Goal: Check status: Check status

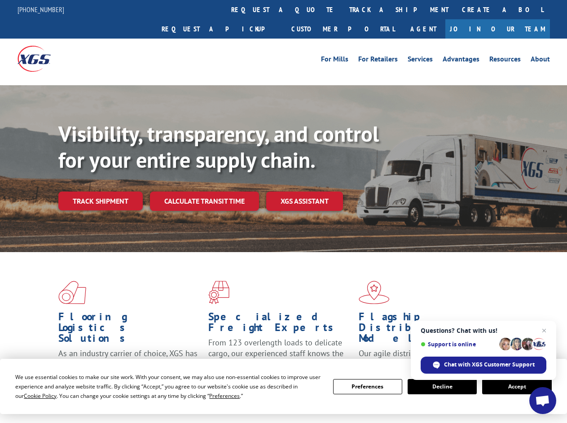
click at [283, 211] on div "Visibility, transparency, and control for your entire supply chain. Track shipm…" at bounding box center [312, 183] width 508 height 125
click at [31, 396] on span "Cookie Policy" at bounding box center [40, 396] width 33 height 8
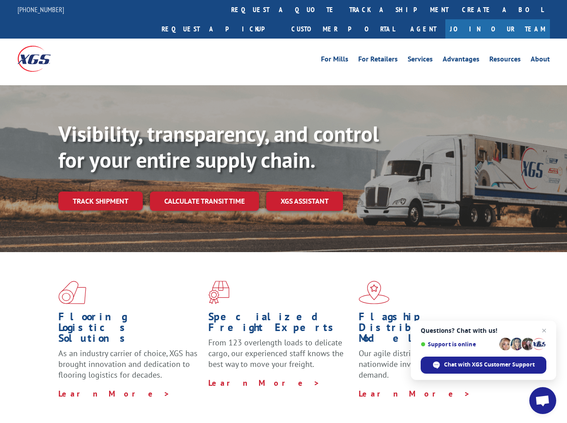
click at [216, 396] on div "Flooring Logistics Solutions As an industry carrier of choice, XGS has brought …" at bounding box center [283, 342] width 567 height 180
click at [367, 387] on div "Flooring Logistics Solutions As an industry carrier of choice, XGS has brought …" at bounding box center [283, 339] width 567 height 175
click at [442, 387] on div "Flooring Logistics Solutions As an industry carrier of choice, XGS has brought …" at bounding box center [283, 339] width 567 height 175
click at [516, 387] on div "Flooring Logistics Solutions As an industry carrier of choice, XGS has brought …" at bounding box center [283, 339] width 567 height 175
click at [283, 211] on div "Visibility, transparency, and control for your entire supply chain. Track shipm…" at bounding box center [312, 183] width 508 height 125
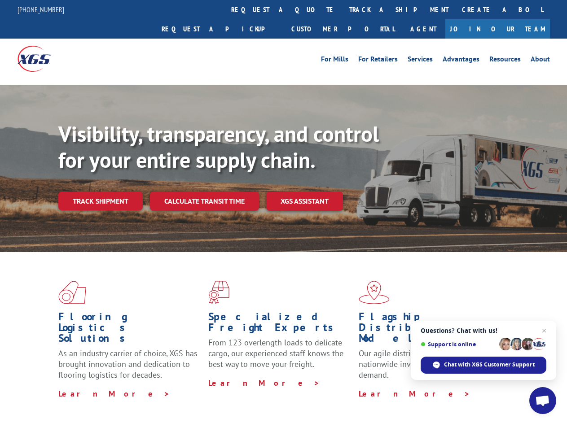
click at [342, 9] on link "track a shipment" at bounding box center [398, 9] width 113 height 19
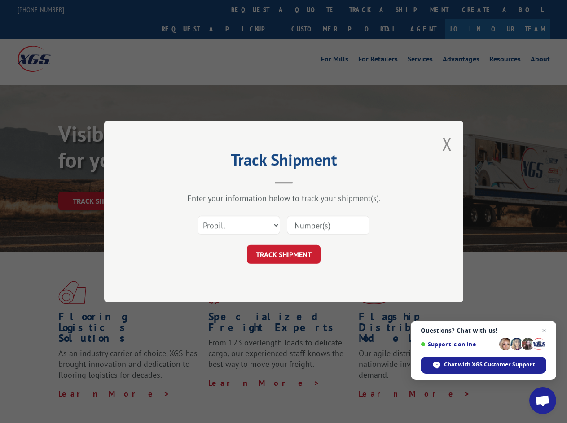
click at [313, 9] on div "Track Shipment Enter your information below to track your shipment(s). Select c…" at bounding box center [283, 211] width 567 height 423
click at [369, 9] on div "Track Shipment Enter your information below to track your shipment(s). Select c…" at bounding box center [283, 211] width 567 height 423
